Goal: Go to known website: Access a specific website the user already knows

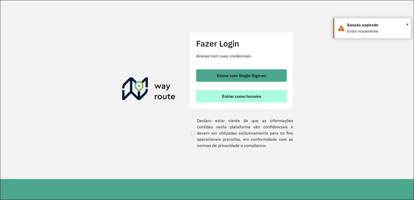
click at [224, 94] on button "Entrar como terceiro" at bounding box center [241, 96] width 91 height 12
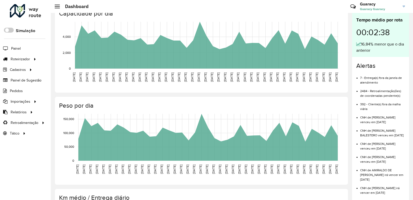
scroll to position [130, 0]
